Goal: Navigation & Orientation: Find specific page/section

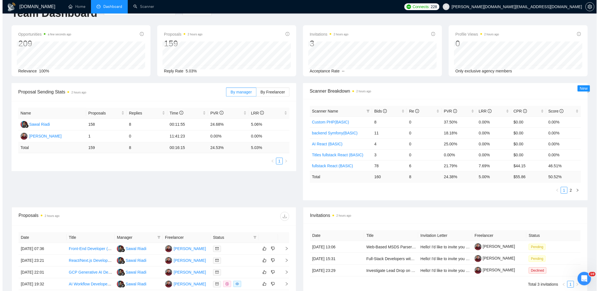
scroll to position [92, 0]
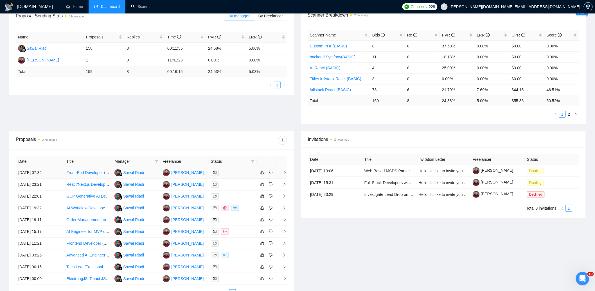
click at [237, 172] on div at bounding box center [233, 173] width 44 height 6
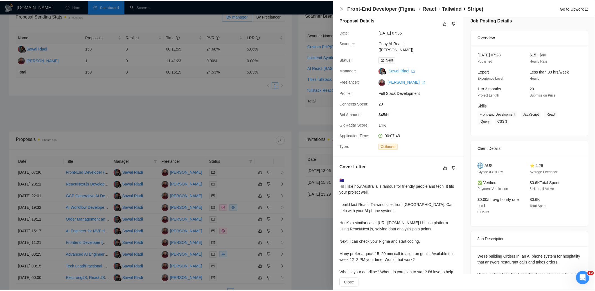
scroll to position [0, 0]
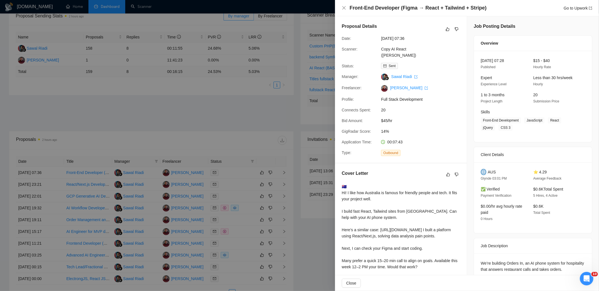
drag, startPoint x: 286, startPoint y: 116, endPoint x: 302, endPoint y: 116, distance: 16.3
click at [286, 116] on div at bounding box center [299, 145] width 599 height 291
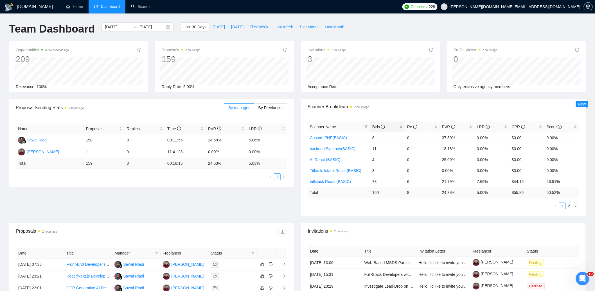
click at [376, 127] on span "Bids" at bounding box center [378, 127] width 13 height 4
click at [376, 126] on span "Bids" at bounding box center [378, 127] width 13 height 4
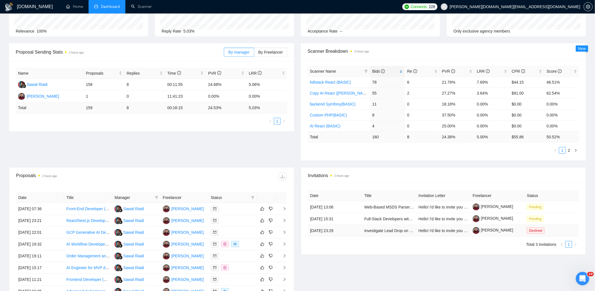
scroll to position [108, 0]
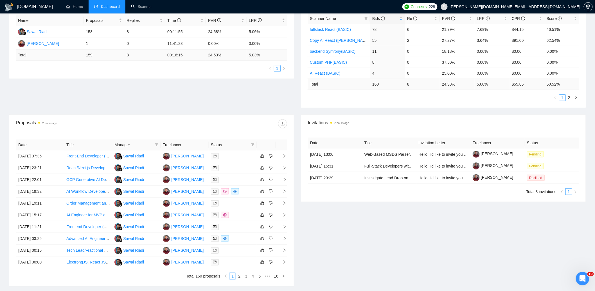
click at [440, 220] on div "Invitations 2 hours ago Date Title Invitation Letter Freelancer Status 06 Oct, …" at bounding box center [443, 201] width 292 height 172
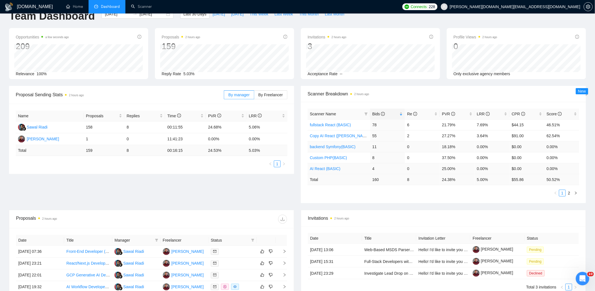
scroll to position [0, 0]
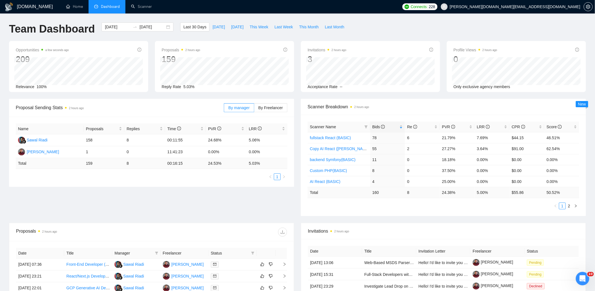
click at [503, 33] on div "Team Dashboard 2025-09-13 2025-10-13 Last 30 Days Today Yesterday This Week Las…" at bounding box center [297, 31] width 583 height 19
click at [69, 9] on link "Home" at bounding box center [74, 6] width 17 height 5
